Goal: Find specific fact: Find specific fact

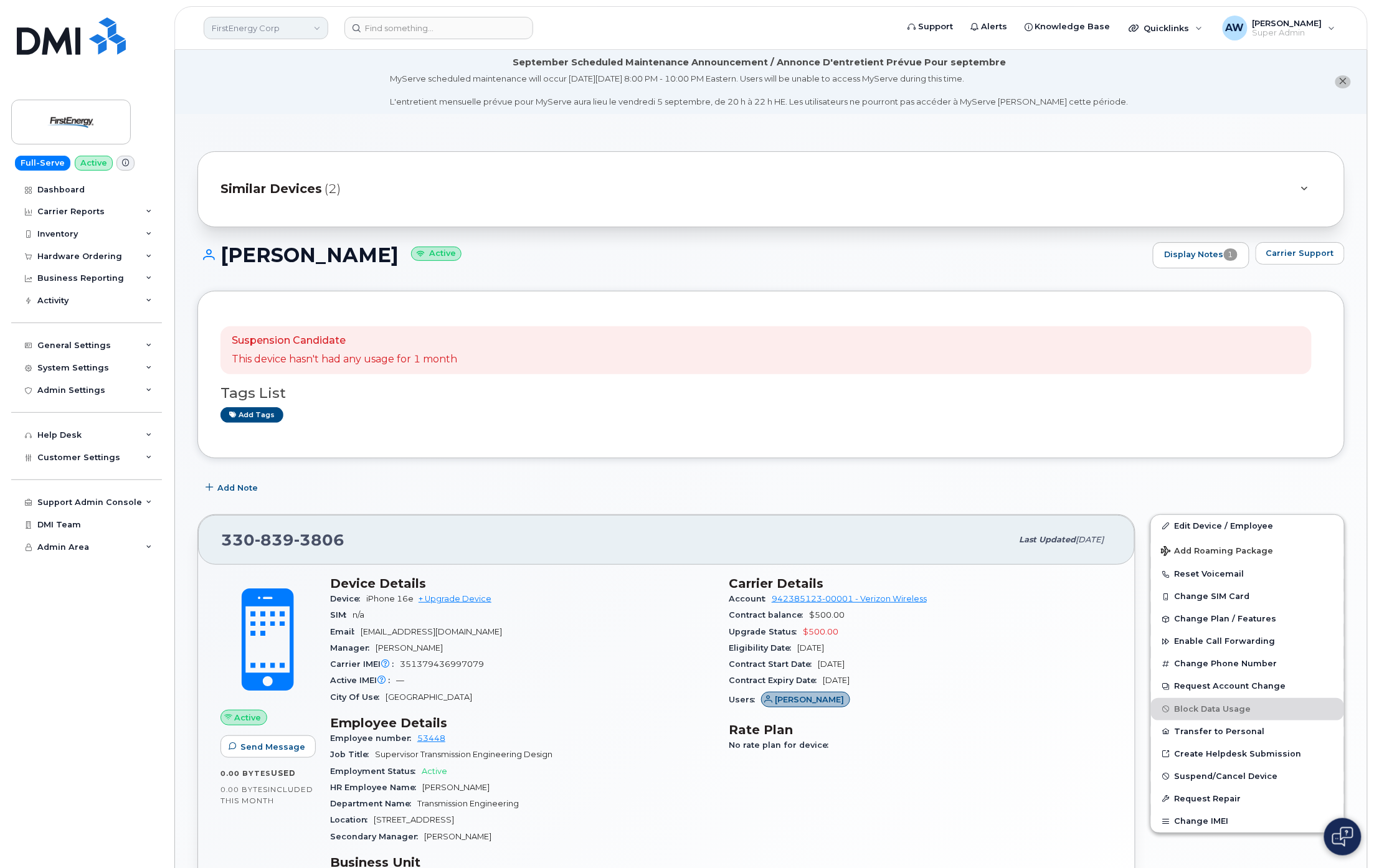
click at [281, 19] on link "FirstEnergy Corp" at bounding box center [266, 28] width 125 height 23
type input "abm"
click at [268, 114] on span "ABM Connect" at bounding box center [243, 117] width 56 height 13
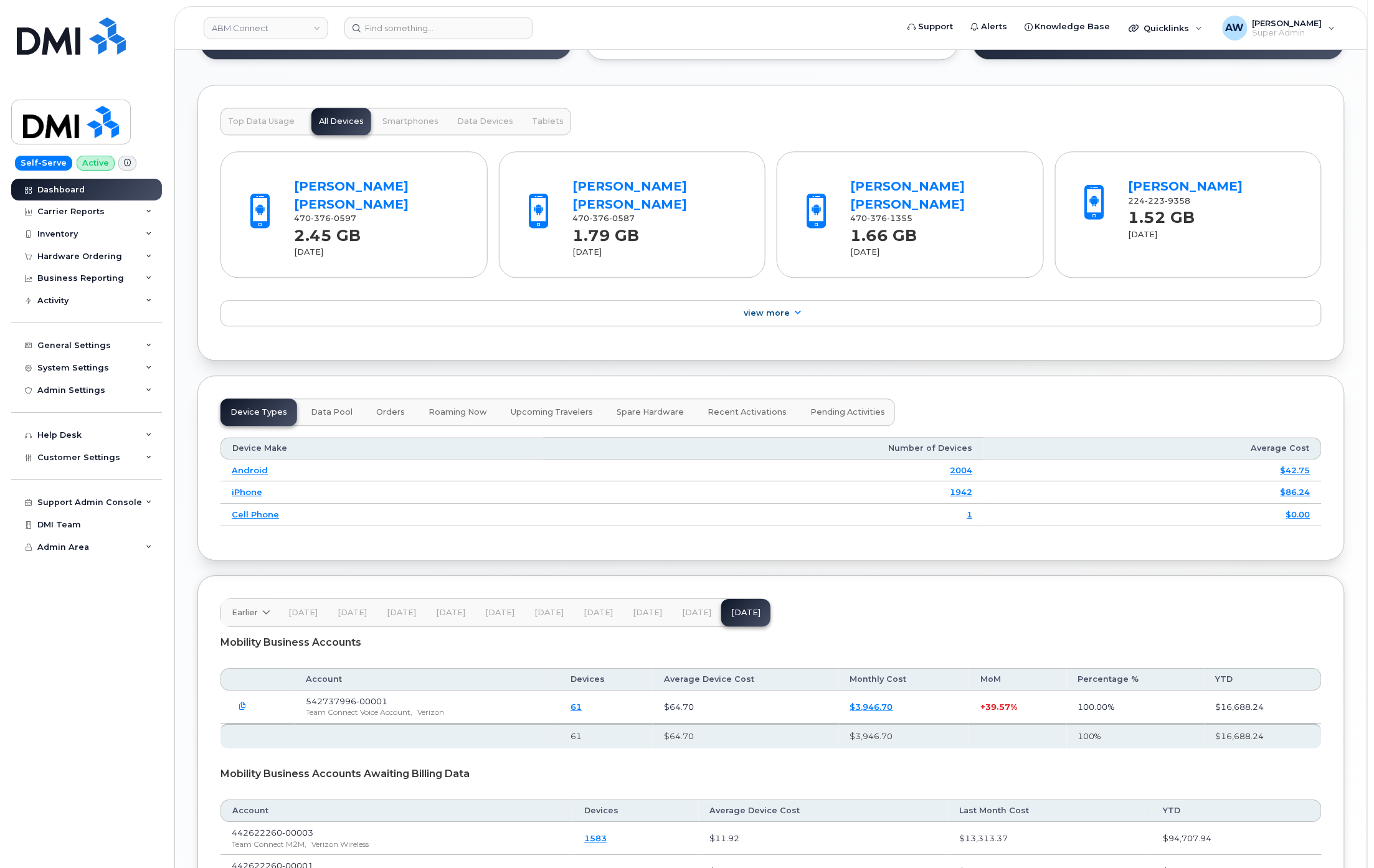
scroll to position [1393, 0]
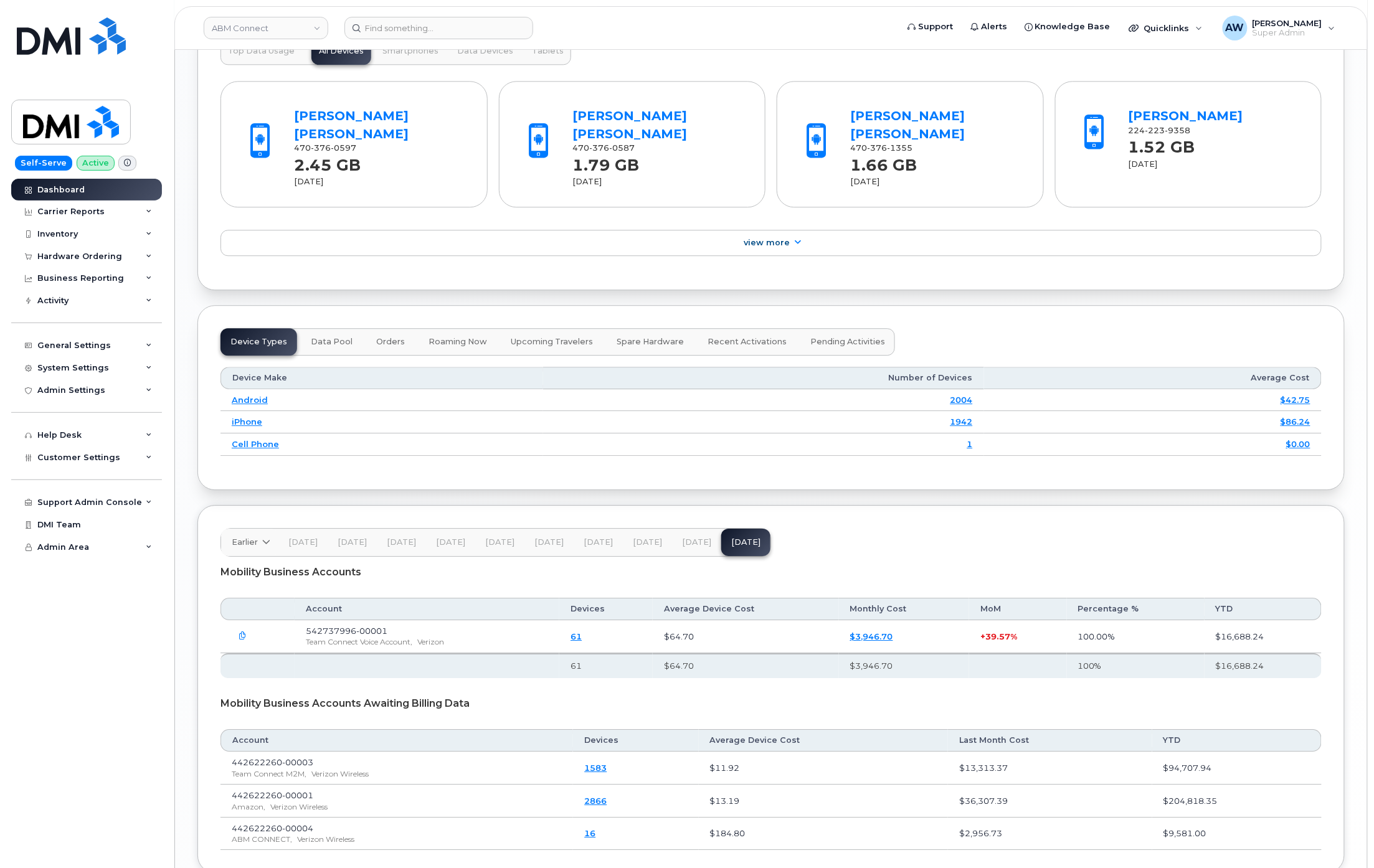
scroll to position [1393, 0]
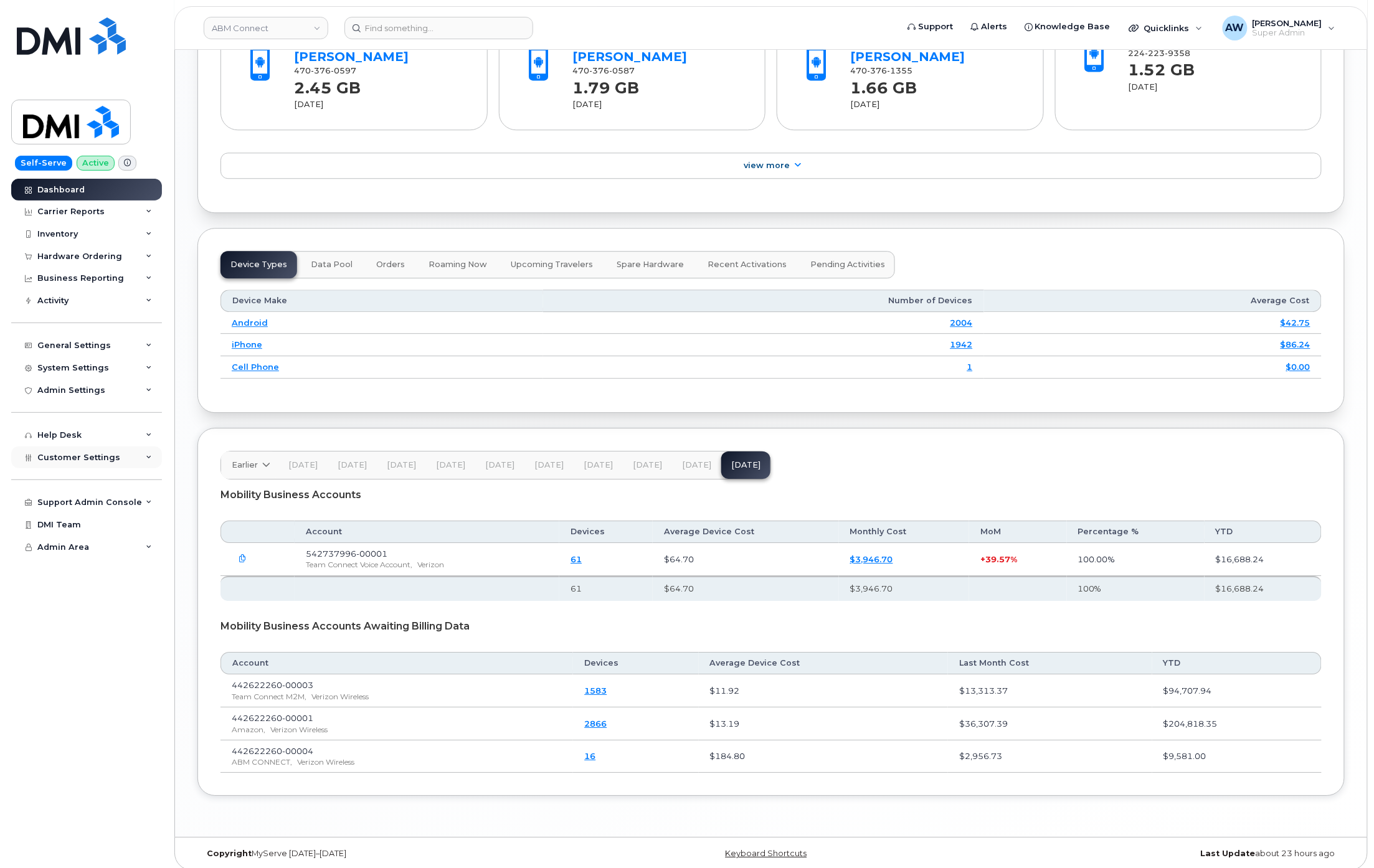
click at [99, 459] on span "Customer Settings" at bounding box center [78, 457] width 83 height 9
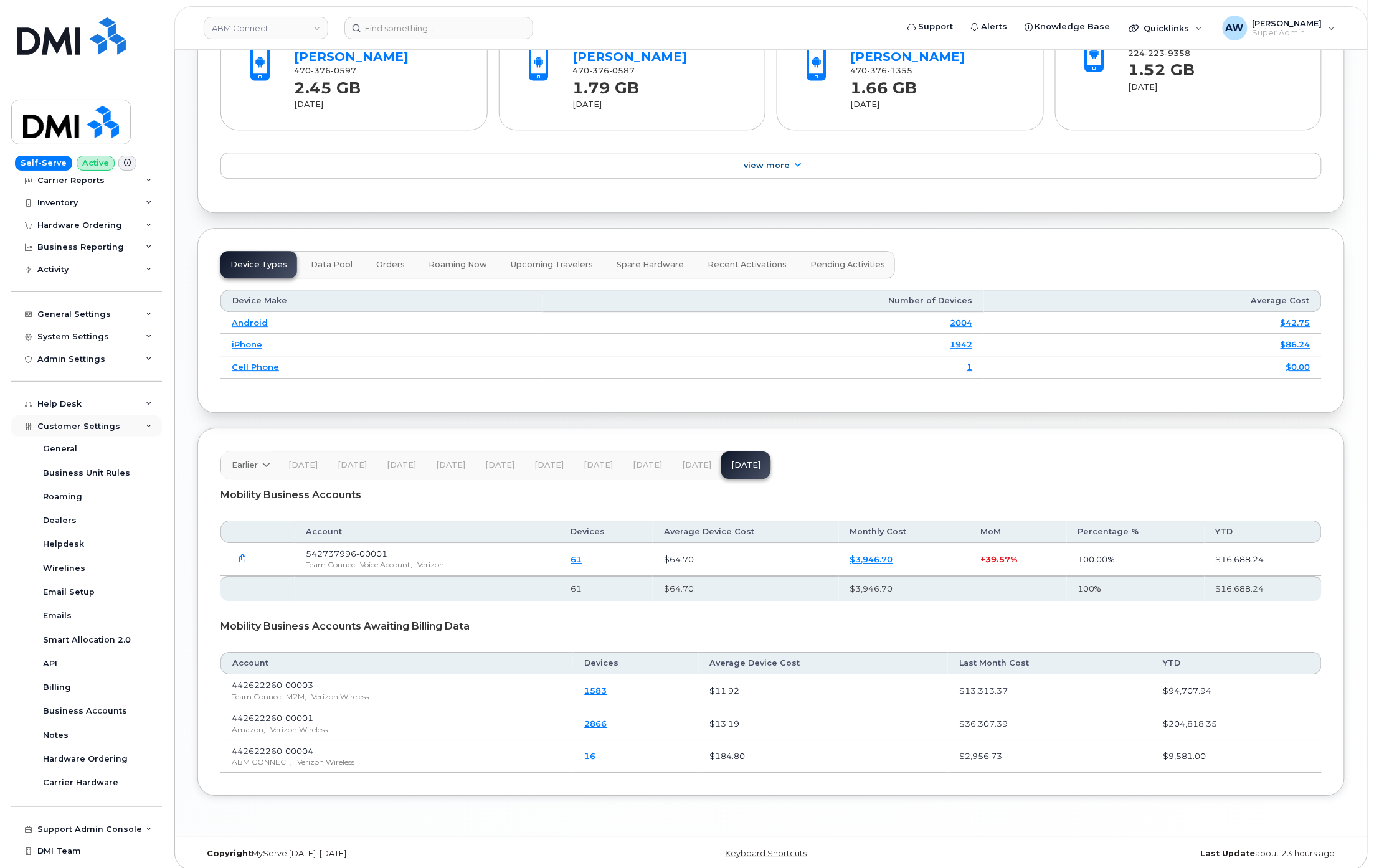
scroll to position [46, 0]
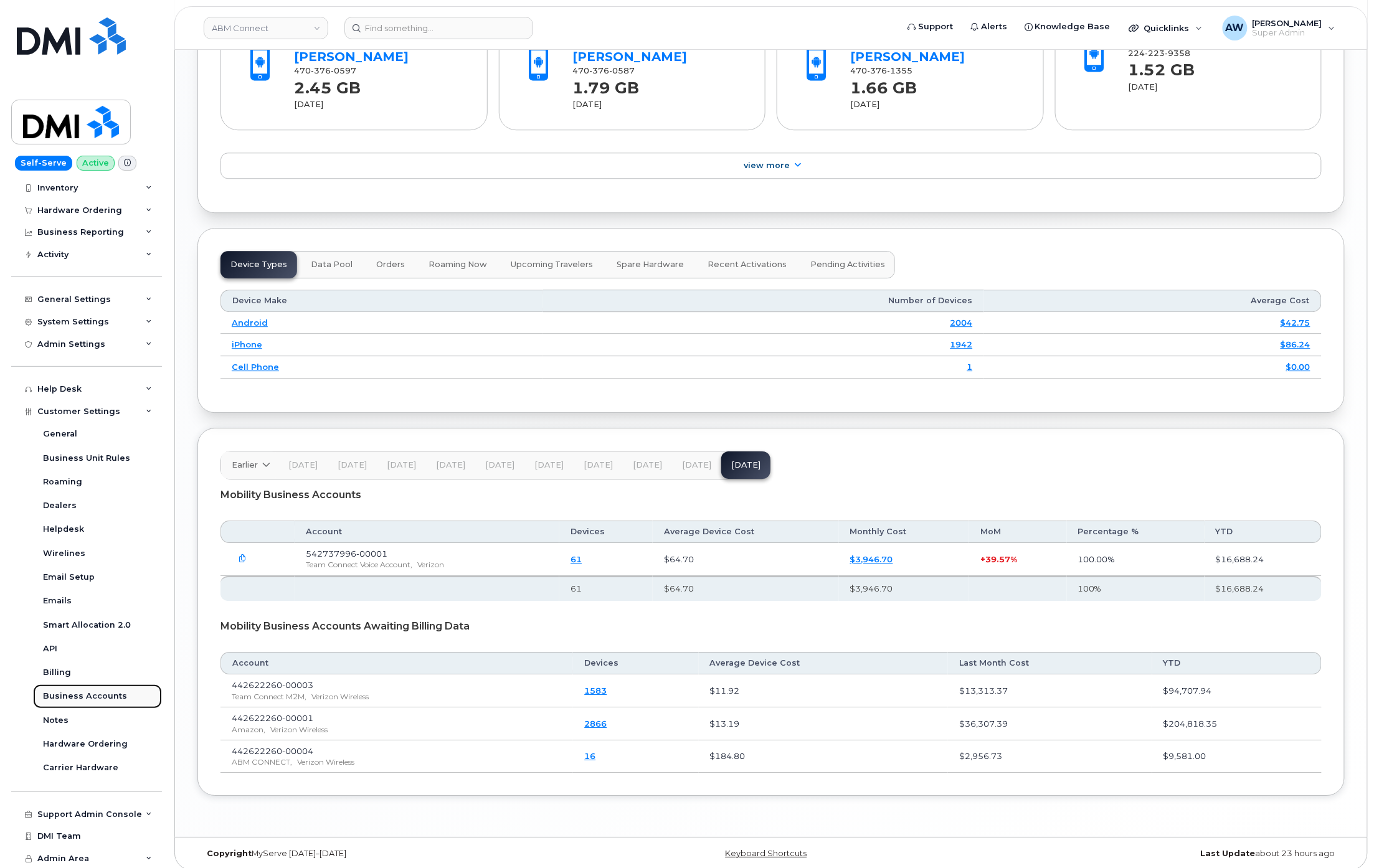
click at [112, 685] on link "Business Accounts" at bounding box center [97, 696] width 129 height 24
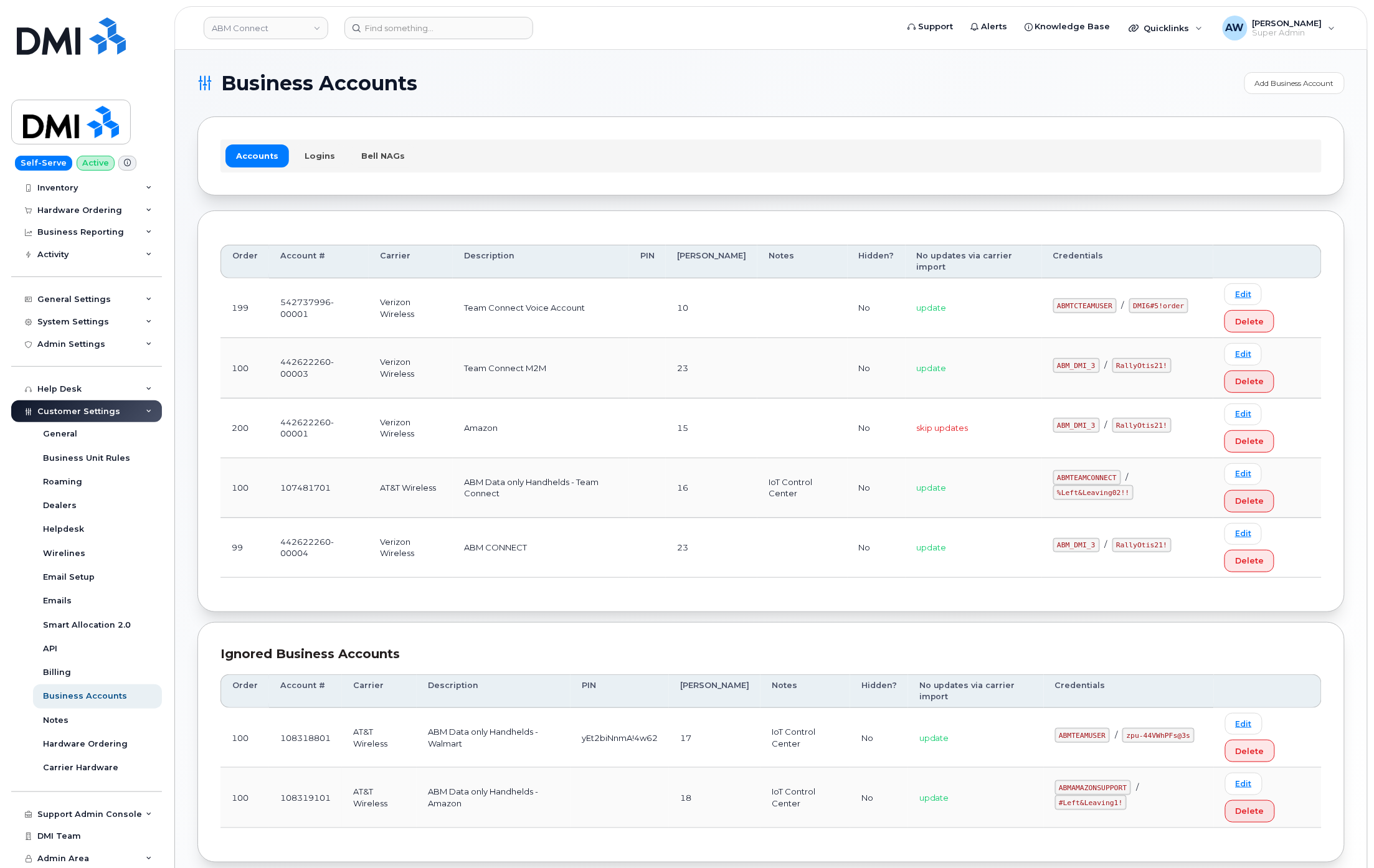
click at [304, 143] on div "Accounts Logins Bell NAGs" at bounding box center [771, 156] width 1101 height 32
click at [308, 150] on link "Logins" at bounding box center [319, 156] width 51 height 23
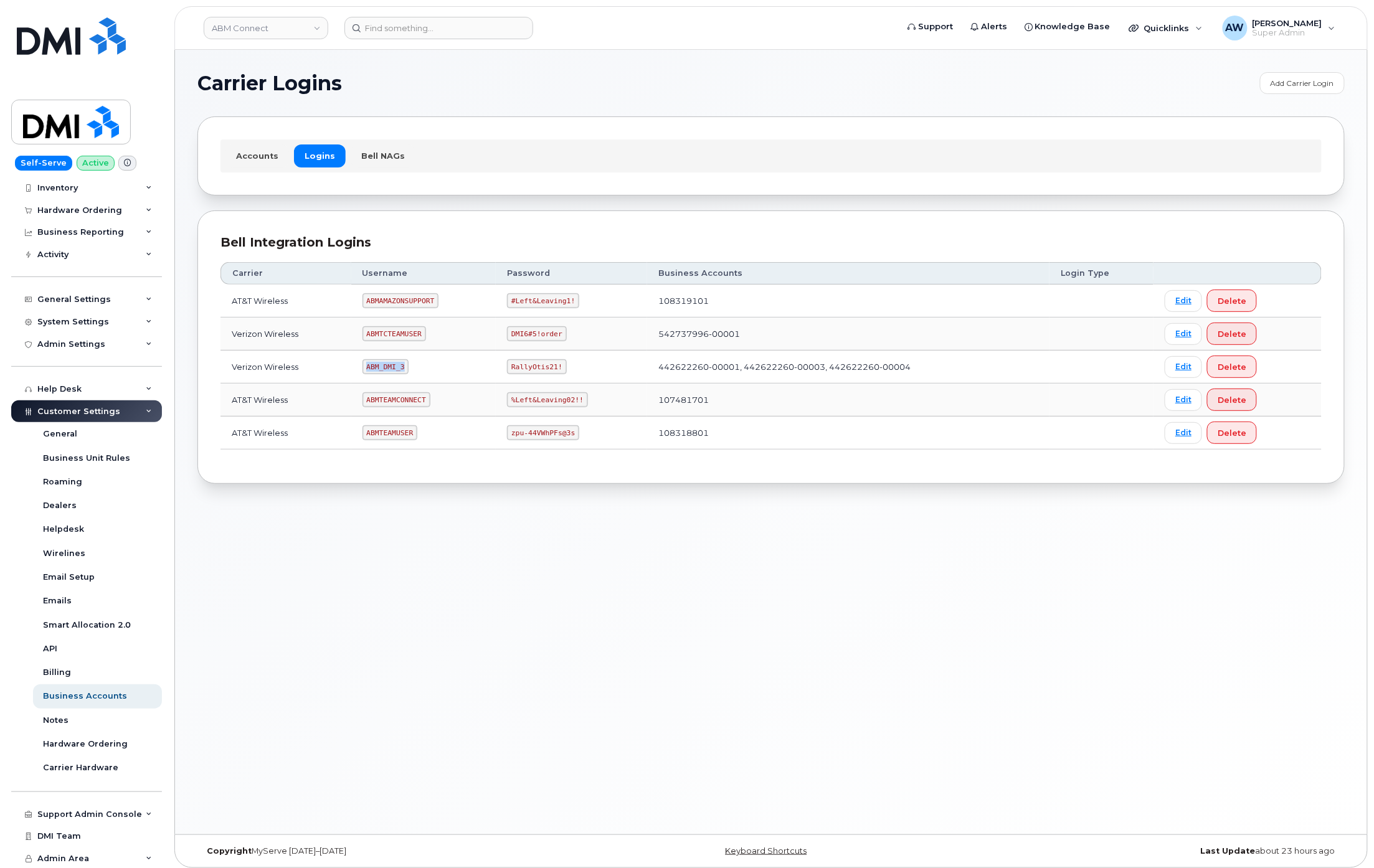
drag, startPoint x: 368, startPoint y: 370, endPoint x: 403, endPoint y: 365, distance: 35.4
click at [403, 365] on code "ABM_DMI_3" at bounding box center [386, 367] width 46 height 15
copy code "ABM_DMI_3"
drag, startPoint x: 509, startPoint y: 369, endPoint x: 556, endPoint y: 365, distance: 47.2
click at [556, 365] on code "RallyOtis21!" at bounding box center [536, 367] width 59 height 15
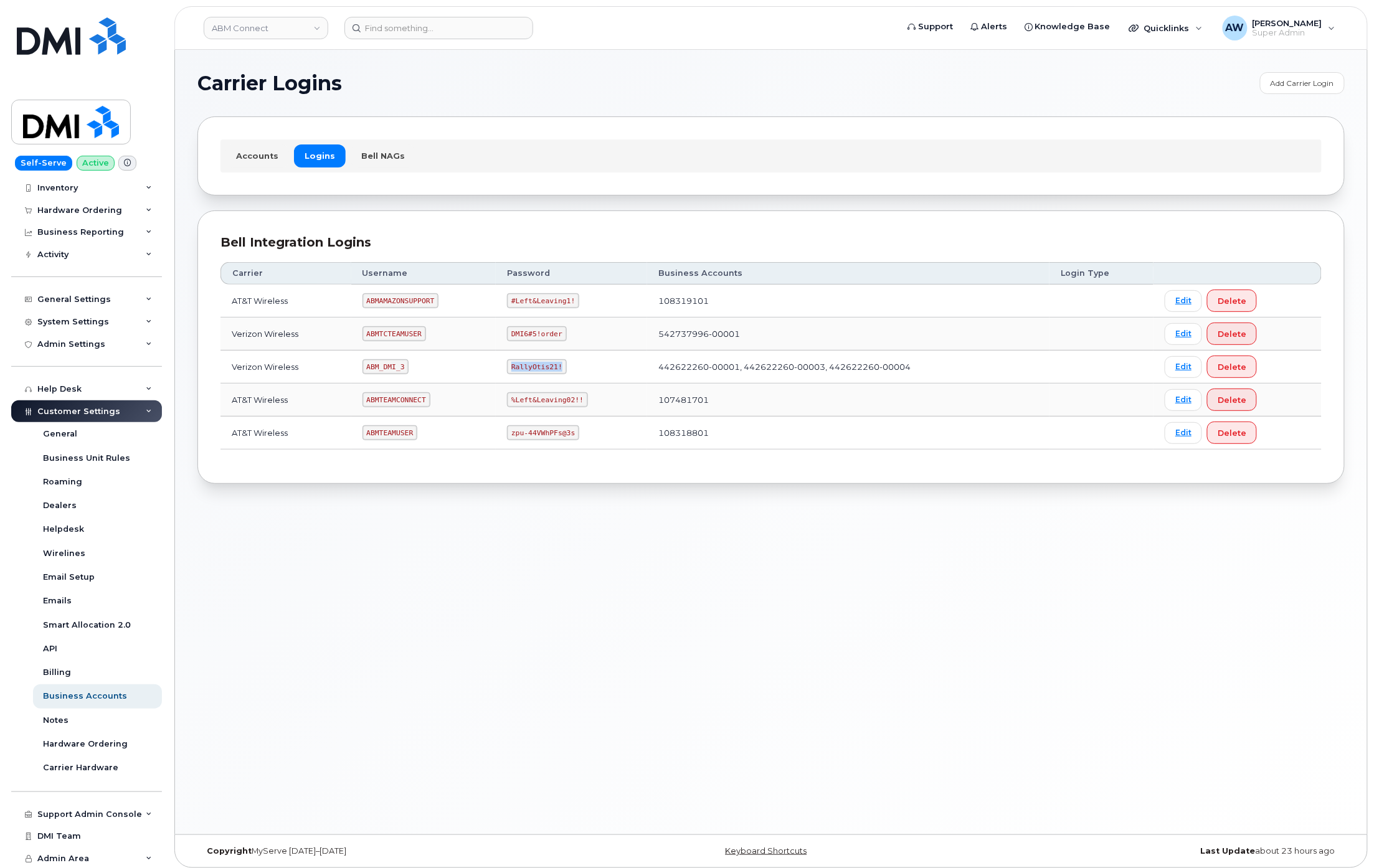
copy code "RallyOtis21!"
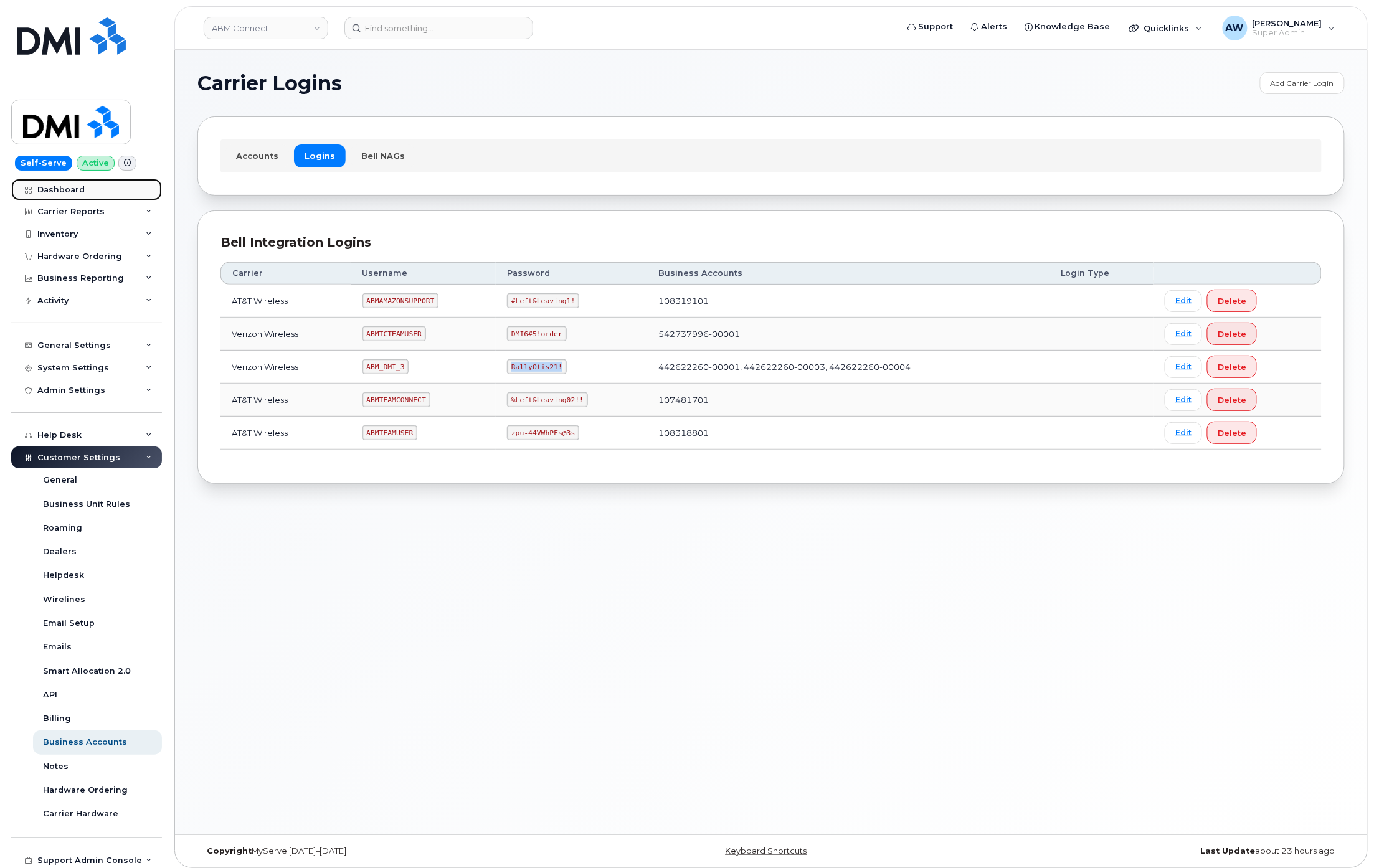
click at [63, 183] on link "Dashboard" at bounding box center [86, 189] width 151 height 23
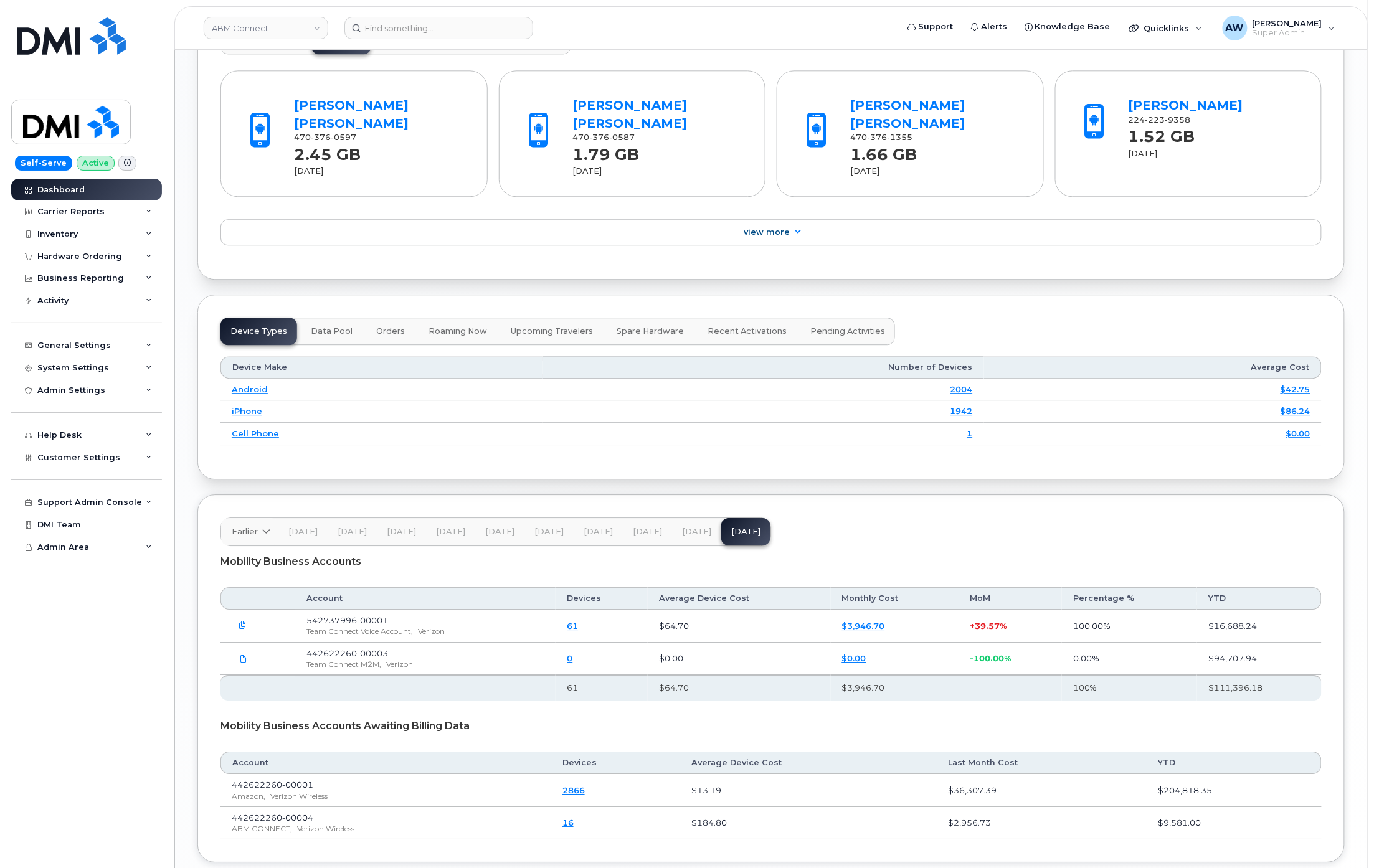
scroll to position [1393, 0]
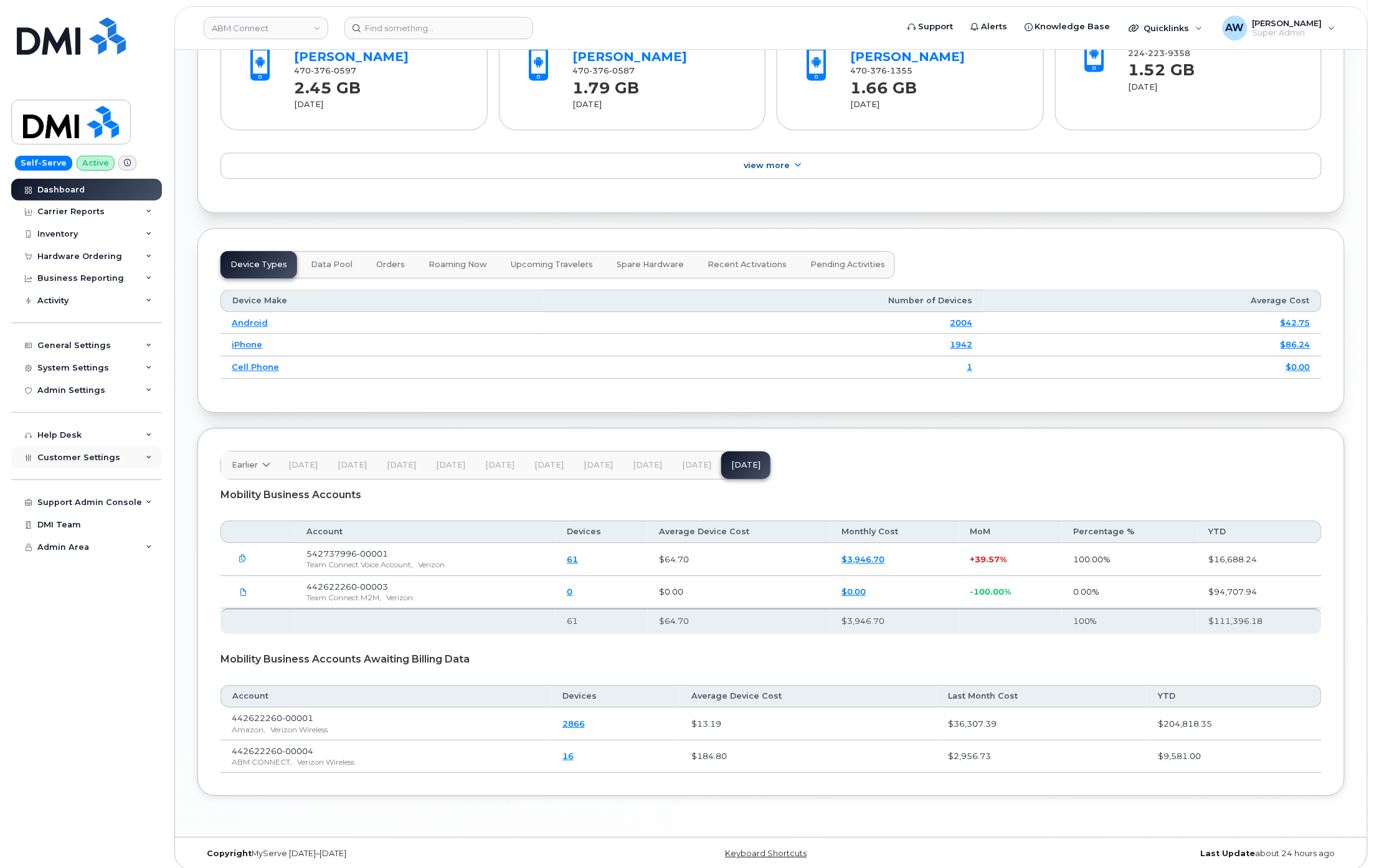
click at [100, 461] on span "Customer Settings" at bounding box center [78, 457] width 83 height 9
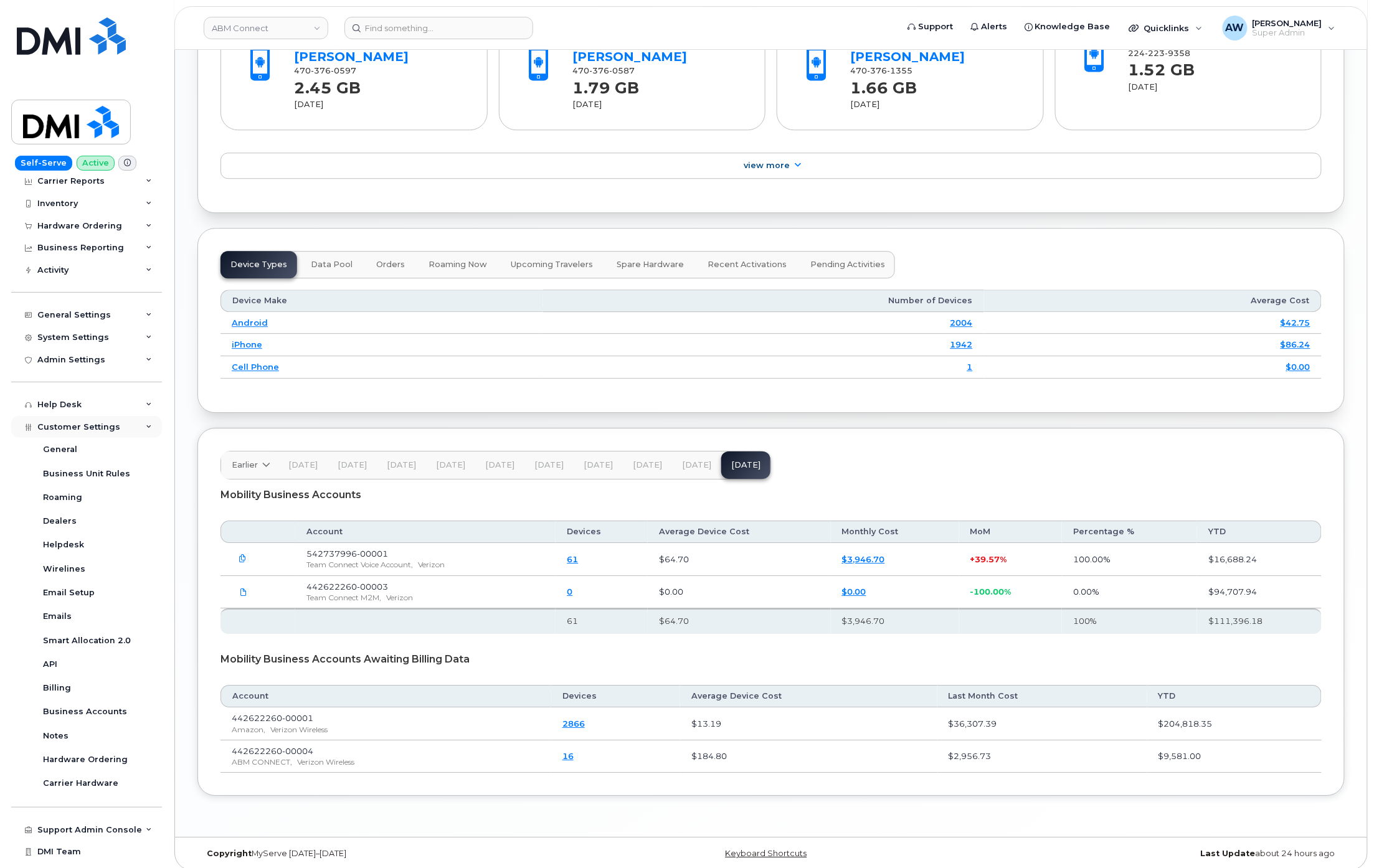
scroll to position [46, 0]
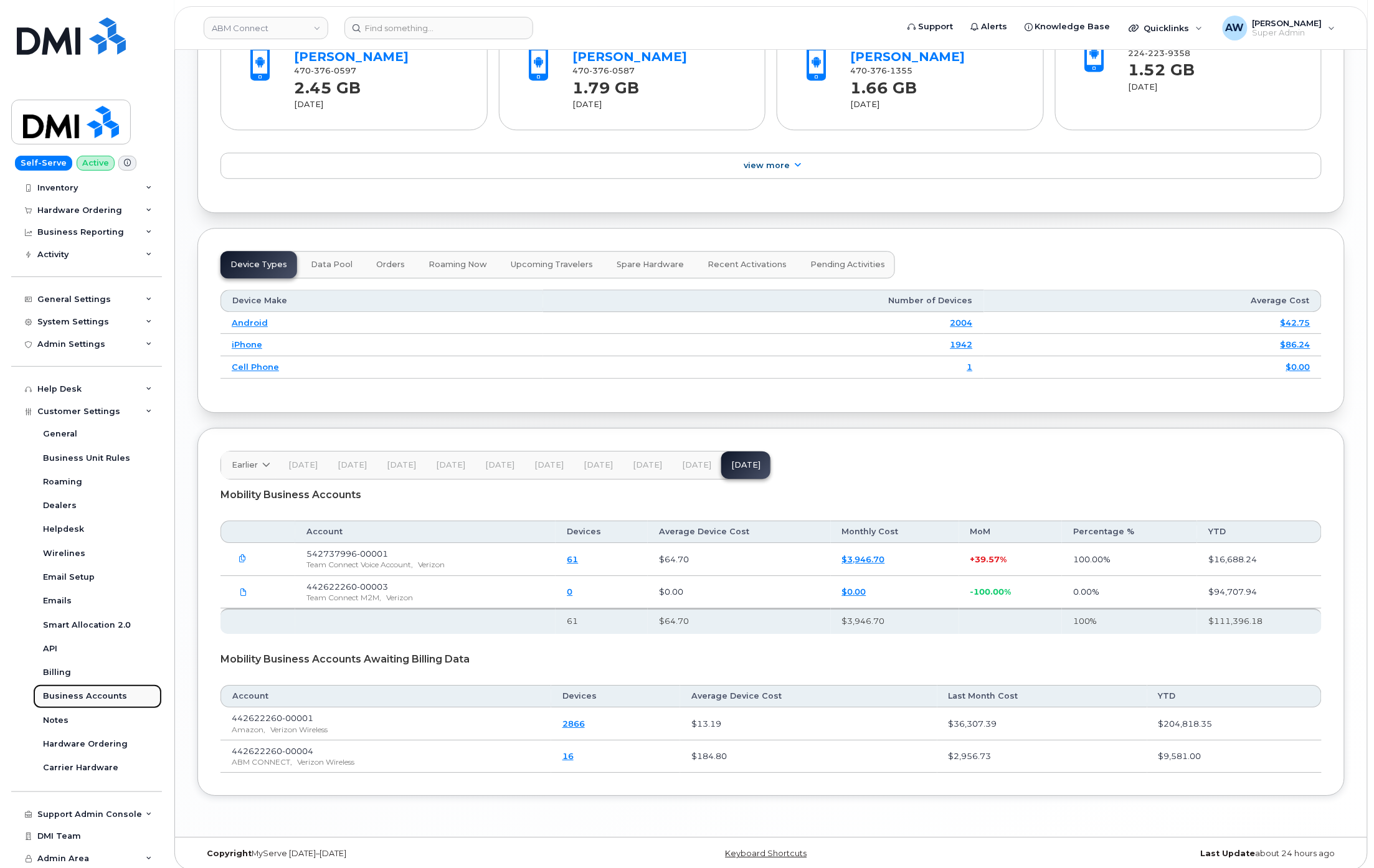
click at [120, 696] on div "Business Accounts" at bounding box center [85, 696] width 84 height 11
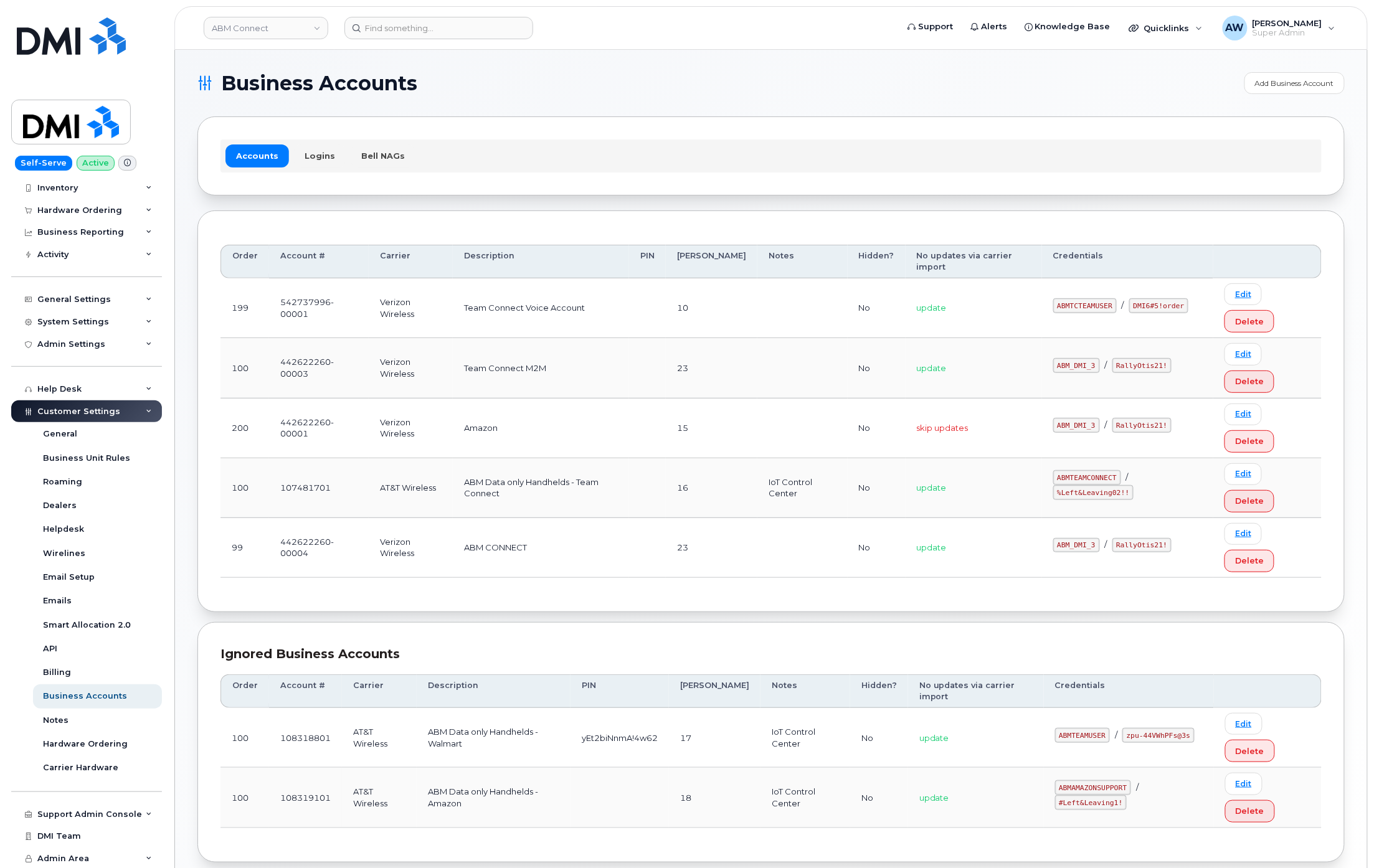
click at [309, 142] on div "Accounts Logins Bell NAGs" at bounding box center [771, 156] width 1101 height 32
click at [319, 152] on link "Logins" at bounding box center [319, 156] width 51 height 23
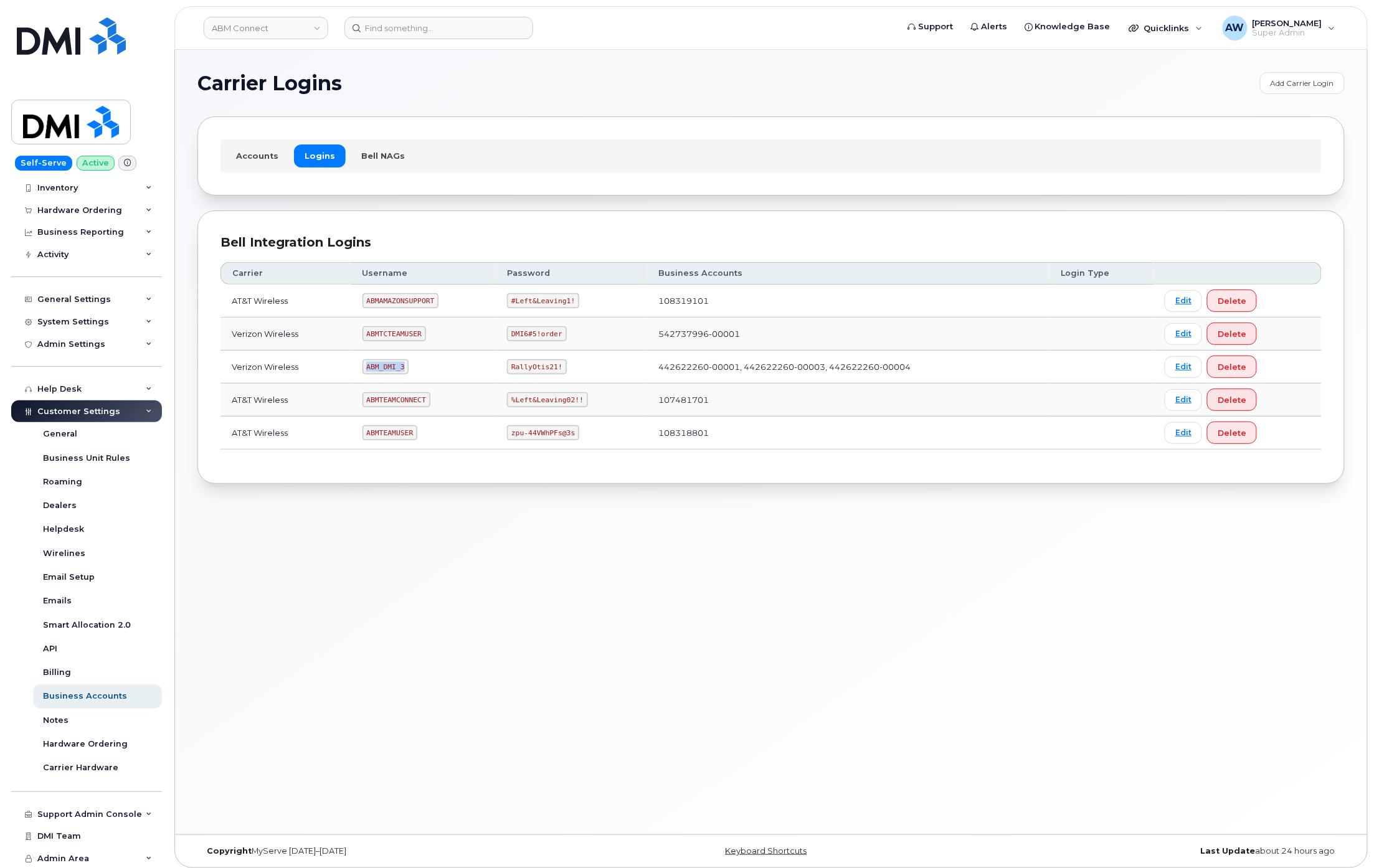
drag, startPoint x: 366, startPoint y: 368, endPoint x: 408, endPoint y: 368, distance: 42.0
click at [408, 368] on td "ABM_DMI_3" at bounding box center [423, 367] width 145 height 33
copy code "ABM_DMI_3"
drag, startPoint x: 509, startPoint y: 370, endPoint x: 554, endPoint y: 369, distance: 45.0
click at [554, 369] on code "RallyOtis21!" at bounding box center [536, 367] width 59 height 15
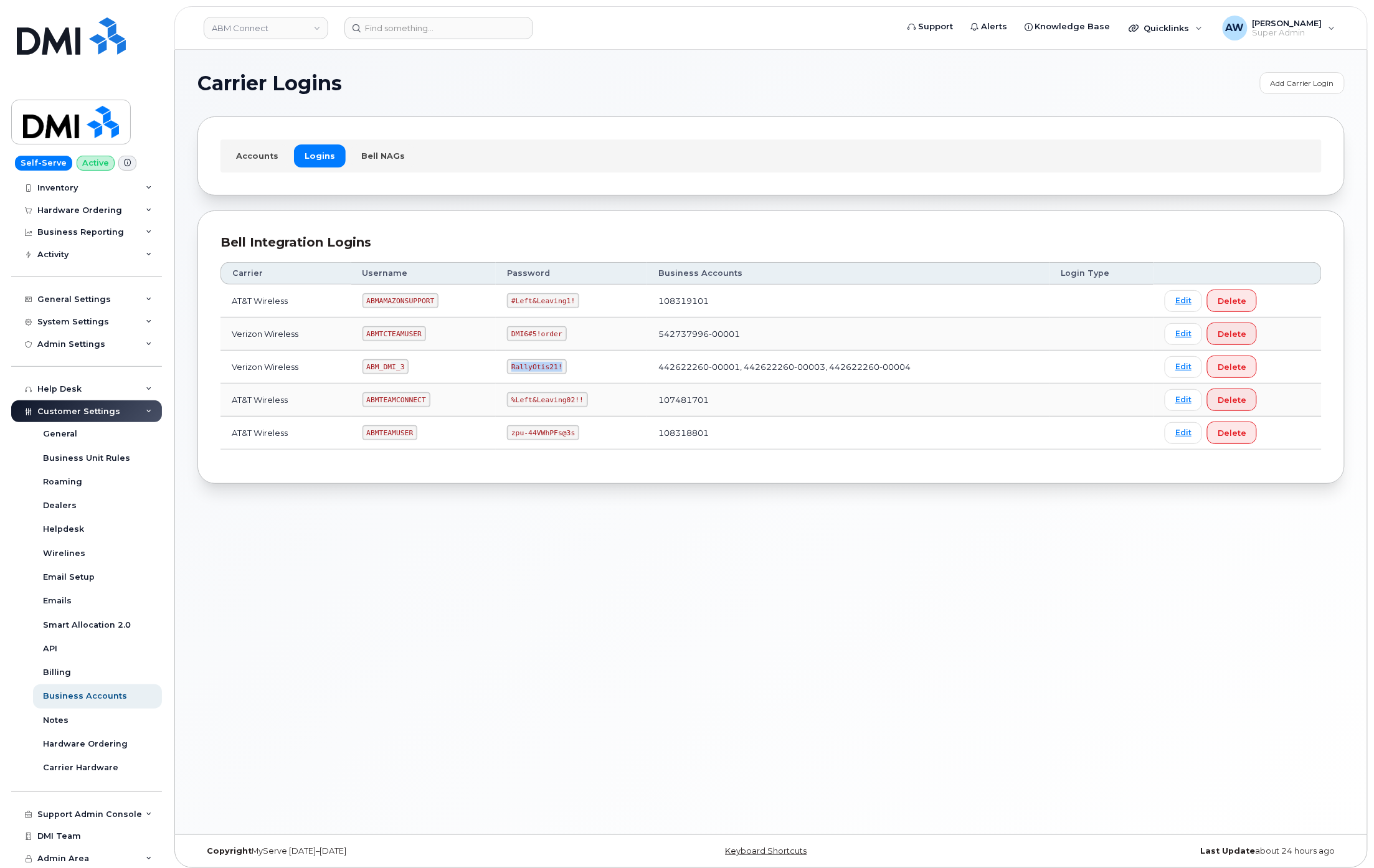
copy code "RallyOtis21!"
